Goal: Information Seeking & Learning: Learn about a topic

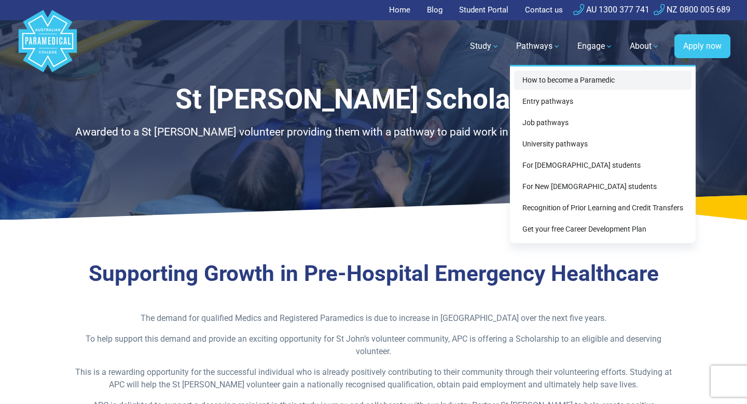
click at [546, 82] on link "How to become a Paramedic" at bounding box center [602, 80] width 177 height 19
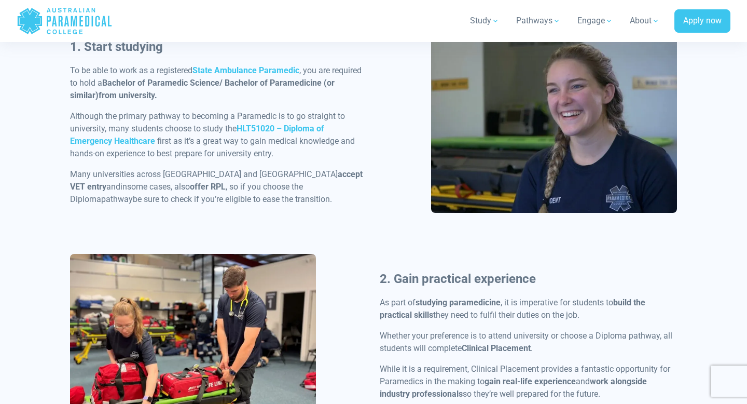
scroll to position [564, 0]
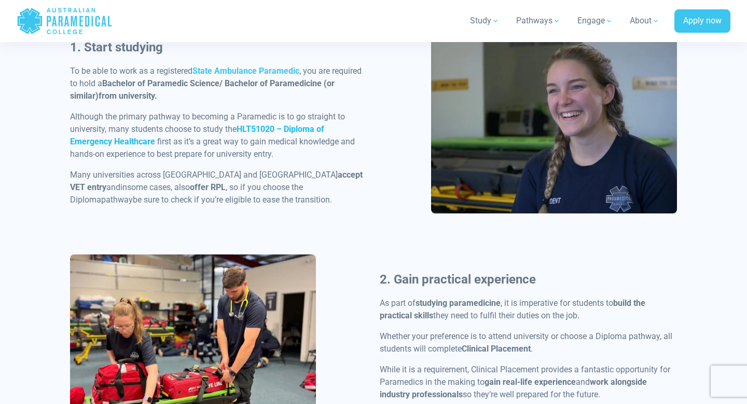
click at [298, 128] on strong "HLT51020 – Diploma of Emergency Healthcare" at bounding box center [197, 135] width 254 height 22
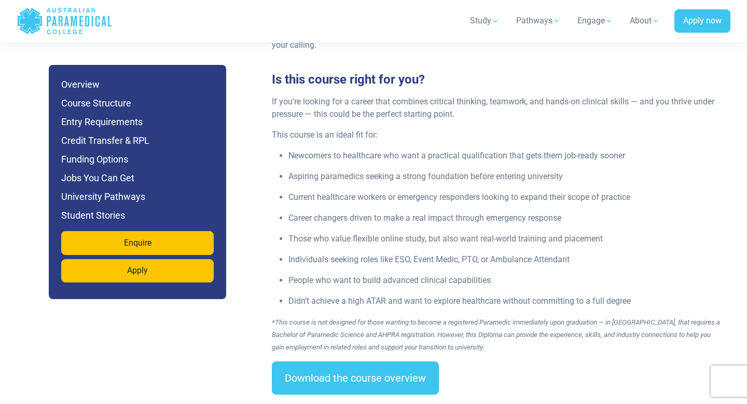
scroll to position [1387, 0]
click at [113, 120] on h6 "Entry Requirements" at bounding box center [137, 122] width 152 height 15
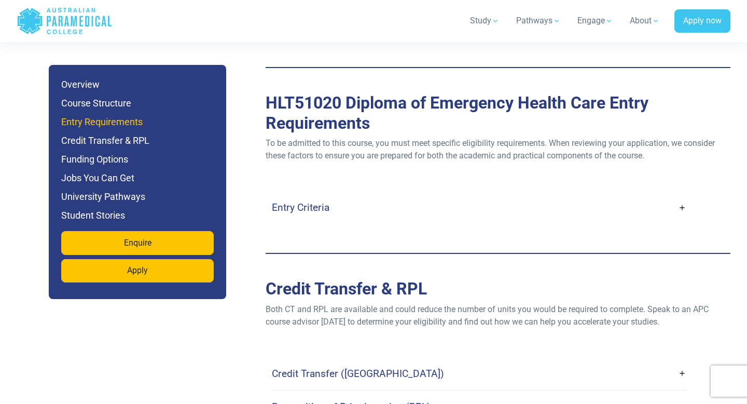
scroll to position [2812, 0]
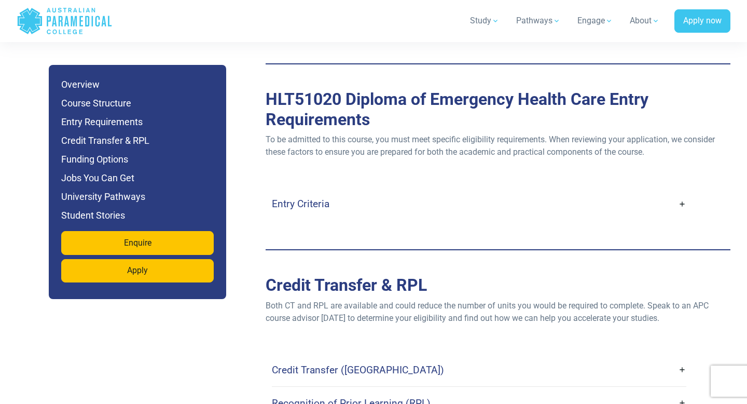
click at [290, 198] on h4 "Entry Criteria" at bounding box center [301, 204] width 58 height 12
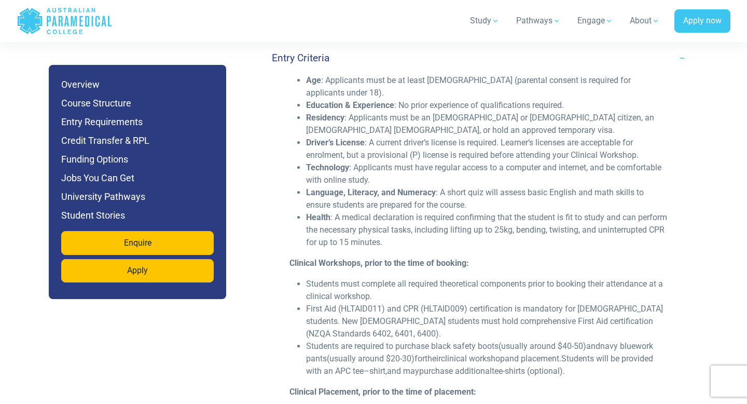
scroll to position [2959, 0]
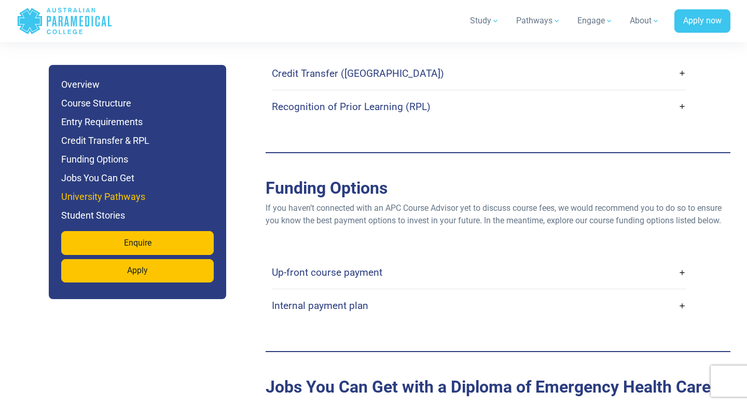
click at [139, 197] on h6 "University Pathways" at bounding box center [137, 196] width 152 height 15
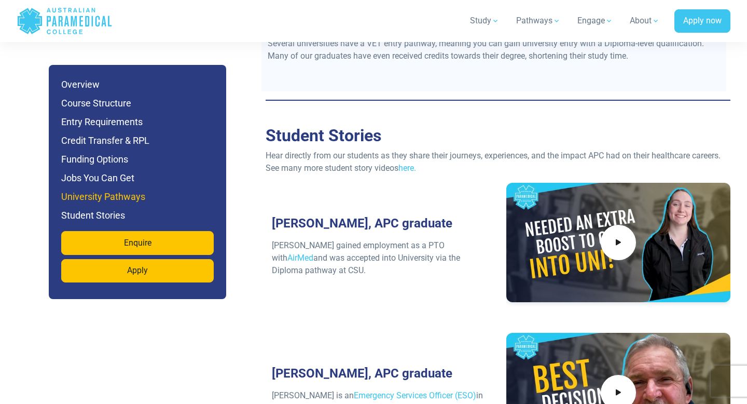
scroll to position [4809, 0]
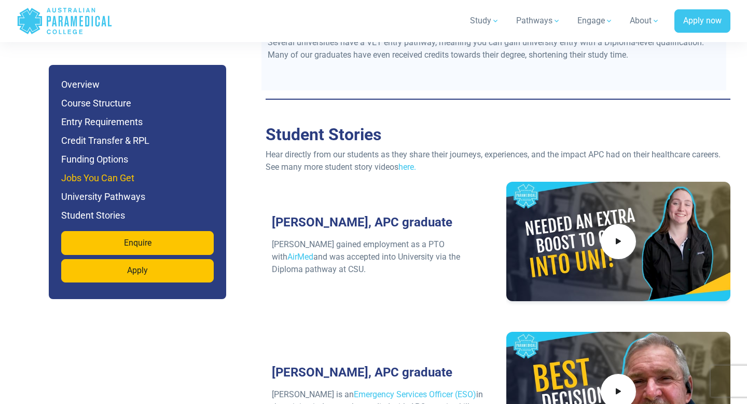
click at [99, 180] on h6 "Jobs You Can Get" at bounding box center [137, 178] width 152 height 15
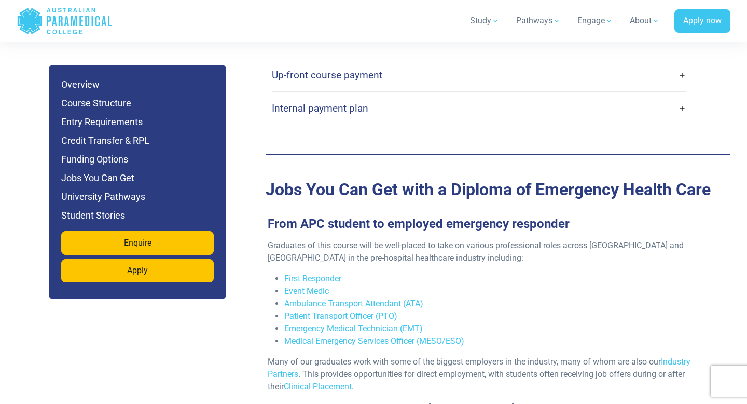
scroll to position [3690, 0]
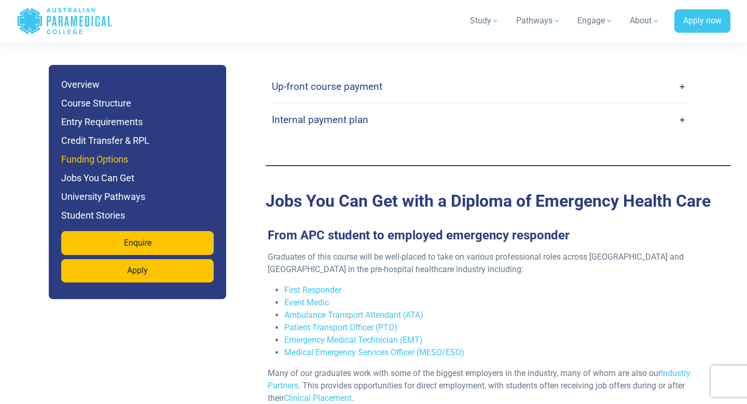
click at [95, 157] on h6 "Funding Options" at bounding box center [137, 159] width 152 height 15
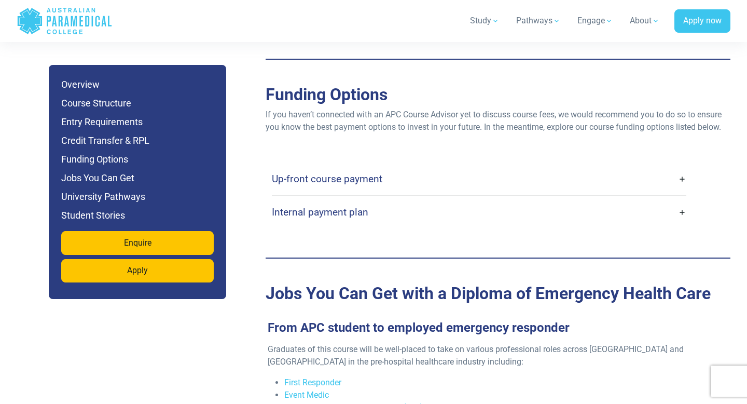
scroll to position [3593, 0]
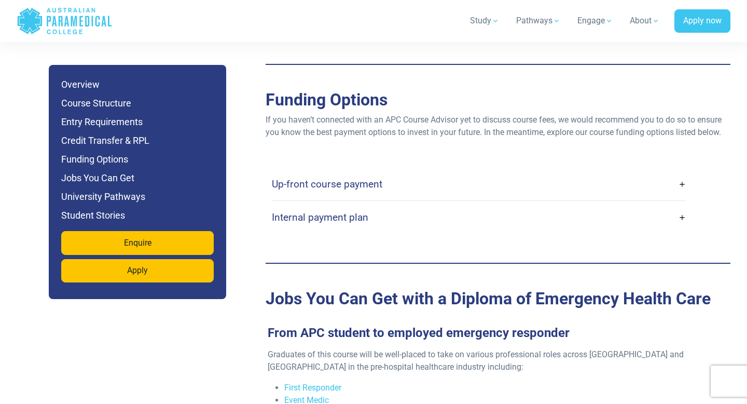
click at [314, 172] on link "Up-front course payment" at bounding box center [479, 184] width 414 height 24
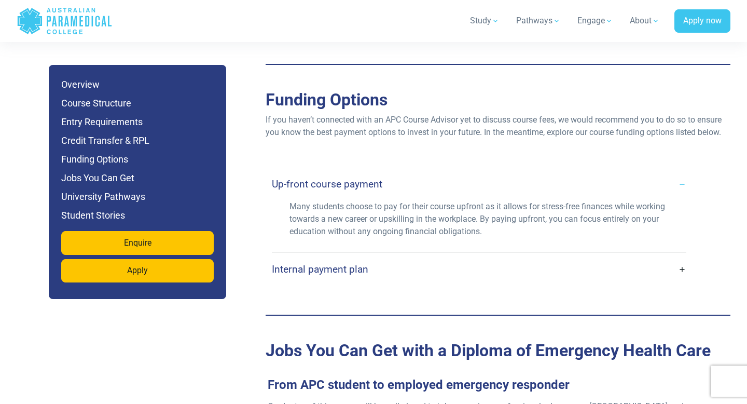
click at [314, 172] on link "Up-front course payment" at bounding box center [479, 184] width 414 height 24
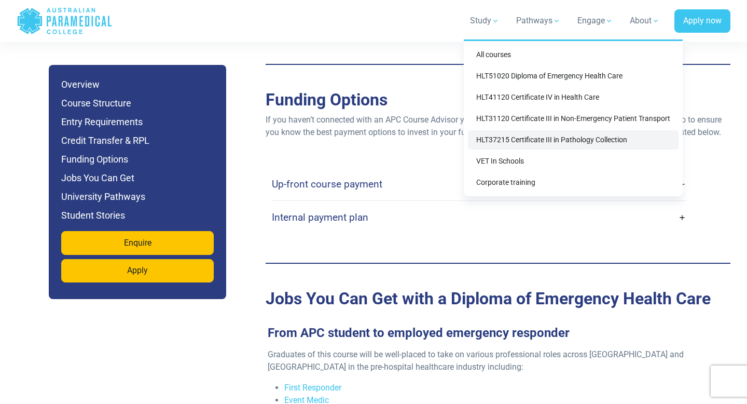
click at [509, 146] on link "HLT37215 Certificate III in Pathology Collection" at bounding box center [573, 139] width 211 height 19
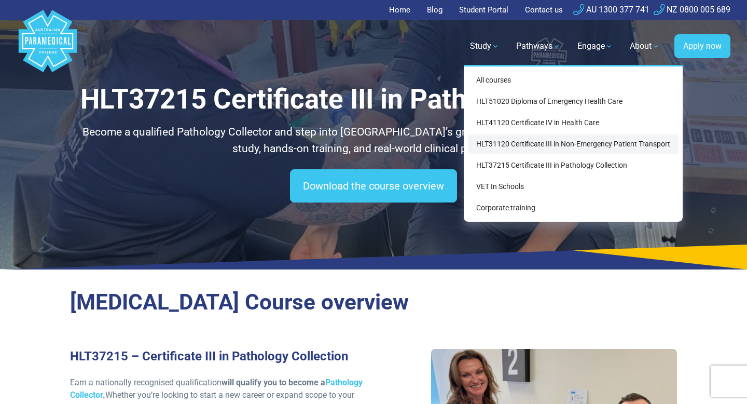
click at [519, 144] on link "HLT31120 Certificate III in Non-Emergency Patient Transport" at bounding box center [573, 143] width 211 height 19
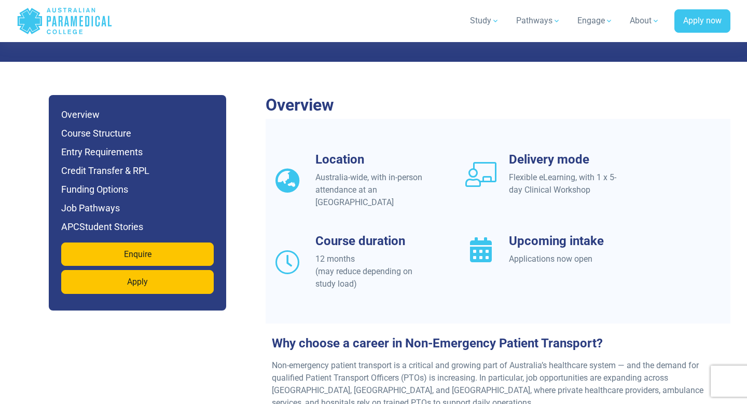
scroll to position [850, 0]
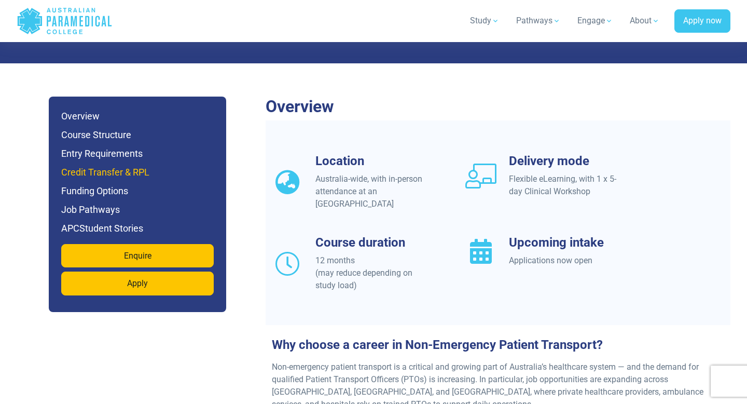
click at [115, 165] on h6 "Credit Transfer & RPL" at bounding box center [137, 172] width 152 height 15
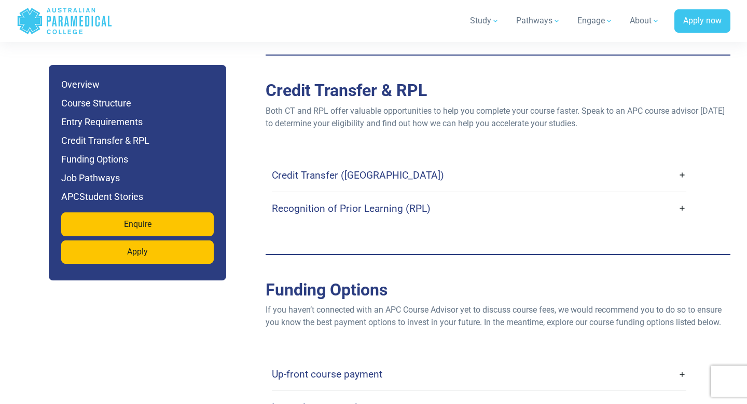
scroll to position [2704, 0]
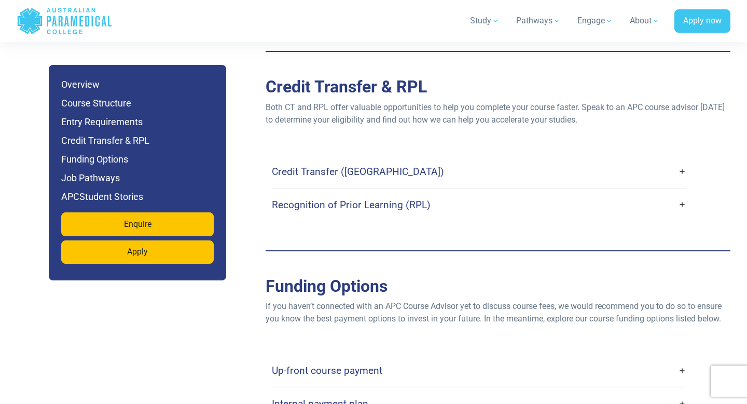
click at [353, 199] on h4 "Recognition of Prior Learning (RPL)" at bounding box center [351, 205] width 159 height 12
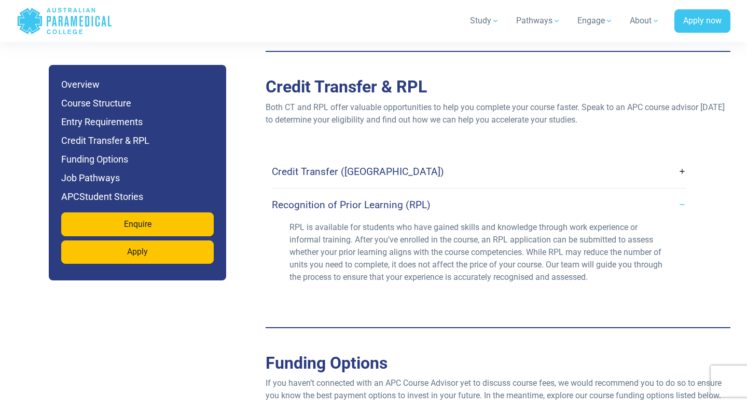
click at [347, 159] on link "Credit Transfer ([GEOGRAPHIC_DATA])" at bounding box center [479, 171] width 414 height 24
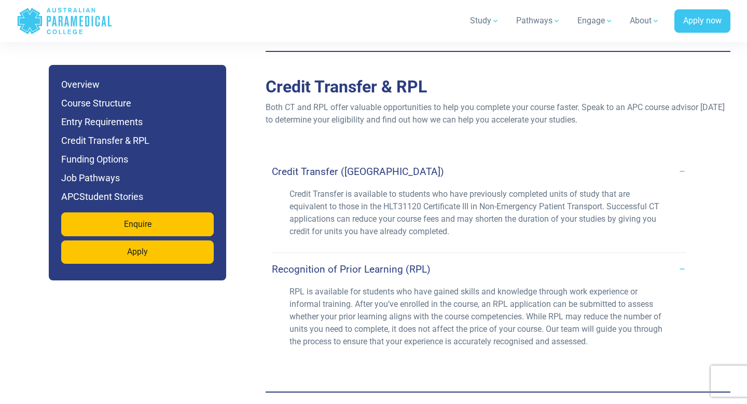
click at [348, 159] on link "Credit Transfer ([GEOGRAPHIC_DATA])" at bounding box center [479, 171] width 414 height 24
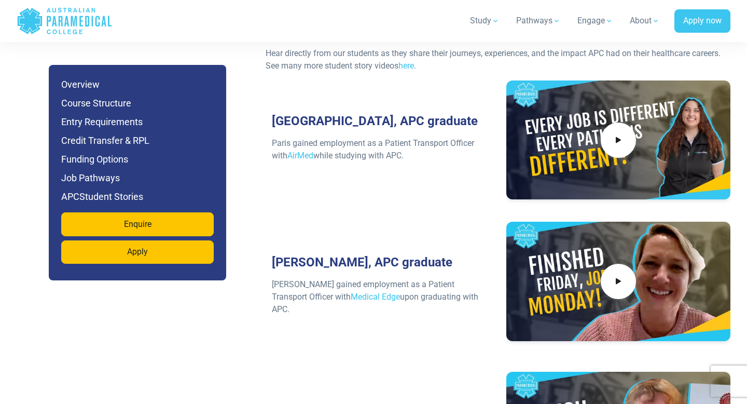
scroll to position [3939, 0]
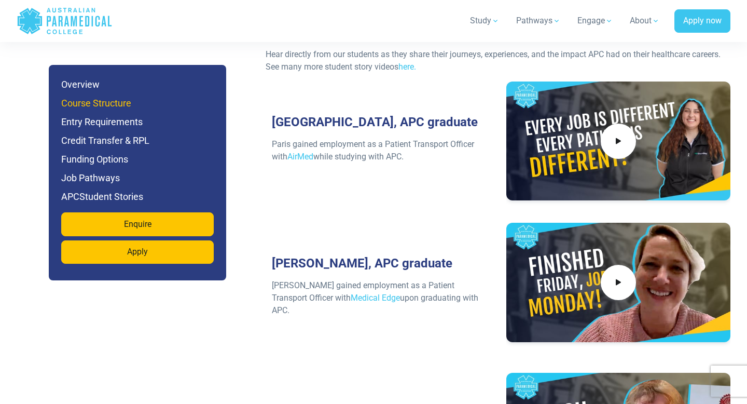
click at [90, 99] on h6 "Course Structure" at bounding box center [137, 103] width 152 height 15
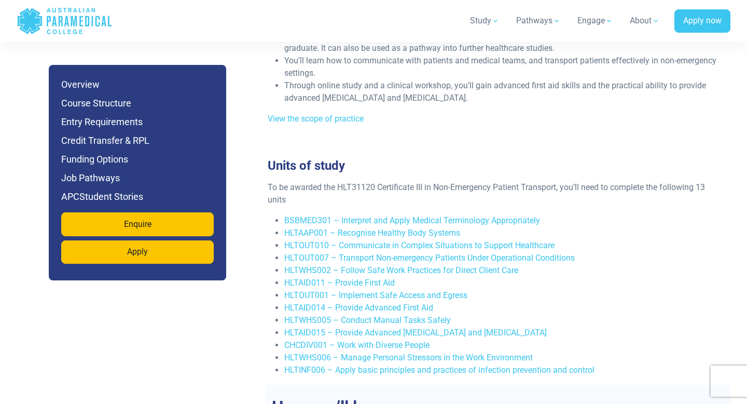
scroll to position [1960, 0]
